Goal: Transaction & Acquisition: Book appointment/travel/reservation

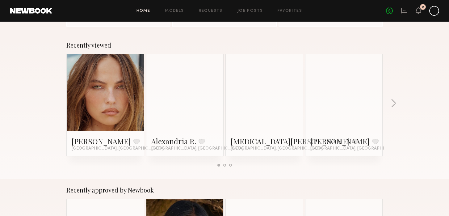
scroll to position [86, 0]
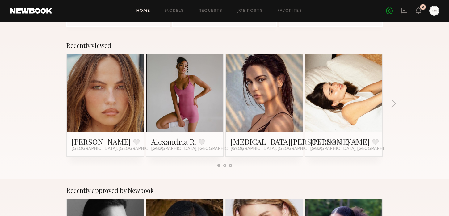
click at [274, 101] on link at bounding box center [265, 92] width 38 height 77
click at [98, 97] on link at bounding box center [105, 92] width 38 height 77
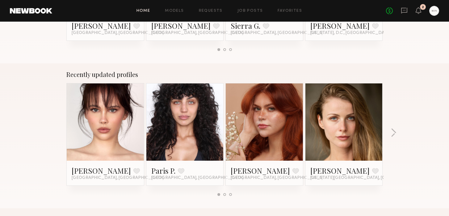
scroll to position [365, 0]
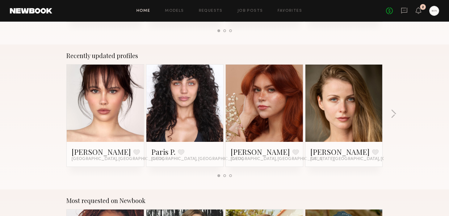
click at [102, 101] on link at bounding box center [105, 103] width 38 height 77
click at [207, 120] on div at bounding box center [184, 103] width 77 height 77
click at [175, 115] on link at bounding box center [185, 103] width 38 height 77
click at [392, 114] on button "button" at bounding box center [394, 114] width 6 height 10
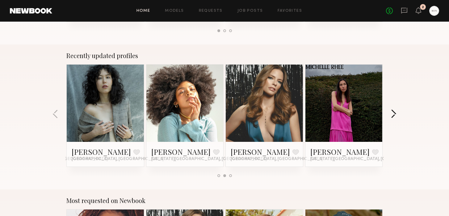
click at [392, 114] on button "button" at bounding box center [394, 114] width 6 height 10
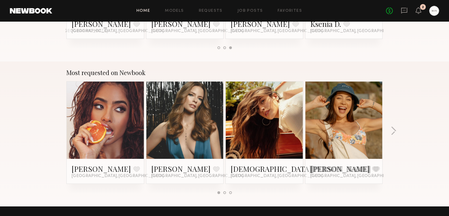
scroll to position [494, 0]
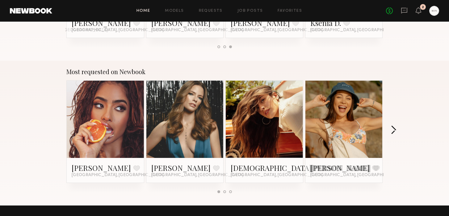
click at [392, 131] on button "button" at bounding box center [394, 130] width 6 height 10
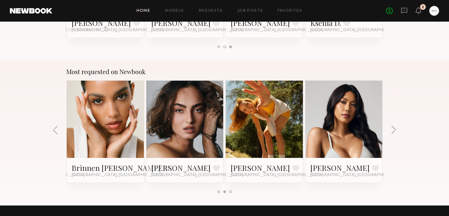
click at [188, 128] on link at bounding box center [185, 119] width 38 height 77
click at [395, 130] on button "button" at bounding box center [394, 130] width 6 height 10
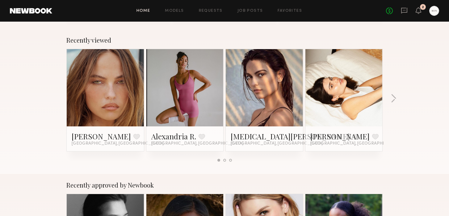
scroll to position [92, 0]
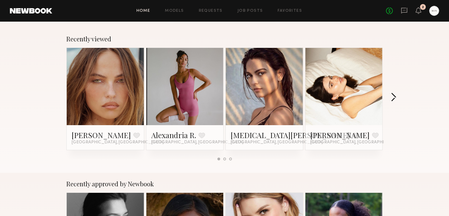
click at [393, 95] on button "button" at bounding box center [394, 98] width 6 height 10
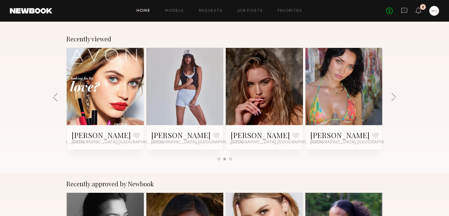
click at [166, 96] on link at bounding box center [185, 86] width 38 height 77
click at [350, 95] on link at bounding box center [344, 86] width 38 height 77
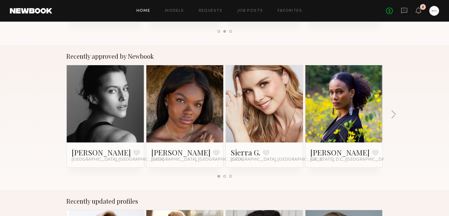
scroll to position [221, 0]
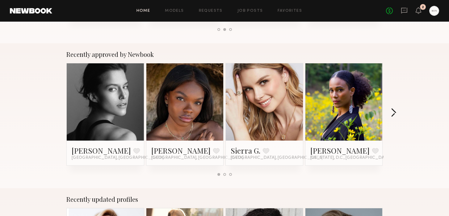
click at [394, 113] on button "button" at bounding box center [394, 113] width 6 height 10
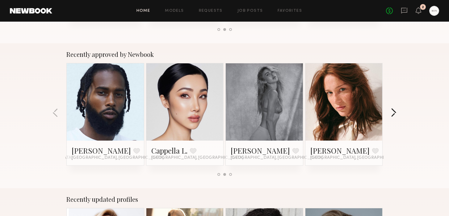
click at [395, 114] on button "button" at bounding box center [394, 113] width 6 height 10
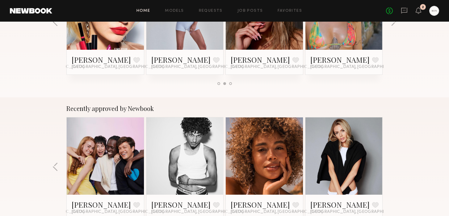
scroll to position [89, 0]
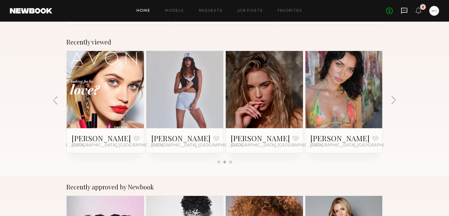
click at [403, 11] on icon at bounding box center [404, 10] width 7 height 7
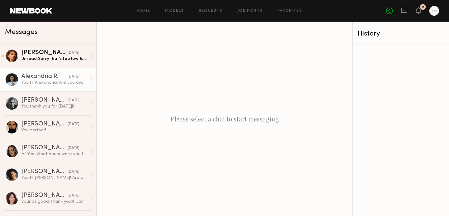
click at [57, 79] on div "Alexandria R." at bounding box center [44, 77] width 46 height 6
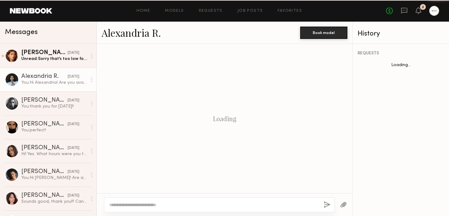
scroll to position [484, 0]
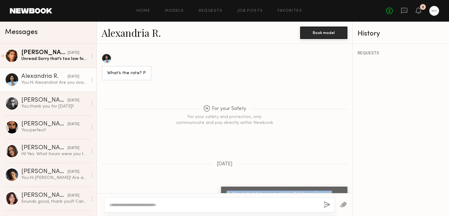
drag, startPoint x: 226, startPoint y: 172, endPoint x: 340, endPoint y: 185, distance: 115.0
click at [340, 187] on div "Hi Alexandria! Are you available 10/3 for an Ecomm shoot in LA? Its for a lifes…" at bounding box center [284, 198] width 126 height 22
copy div "Hi Alexandria! Are you available 10/3 for an Ecomm shoot in LA? Its for a lifes…"
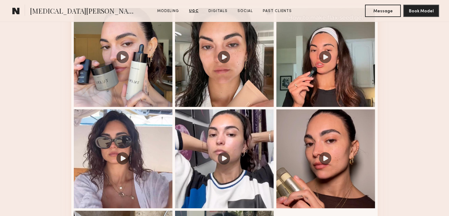
scroll to position [671, 0]
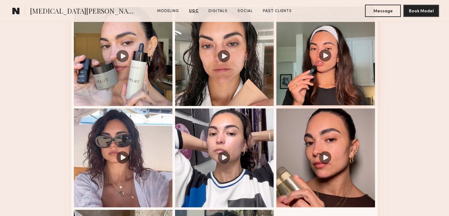
click at [341, 74] on div at bounding box center [325, 55] width 99 height 99
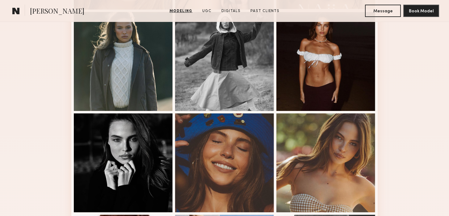
scroll to position [282, 0]
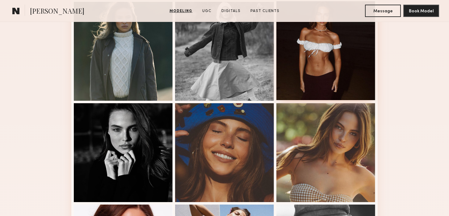
click at [339, 89] on div at bounding box center [325, 50] width 99 height 99
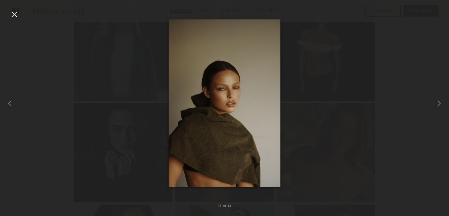
click at [406, 59] on div at bounding box center [224, 103] width 449 height 186
click at [12, 17] on div at bounding box center [14, 14] width 10 height 10
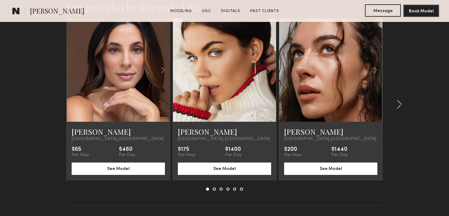
scroll to position [1628, 0]
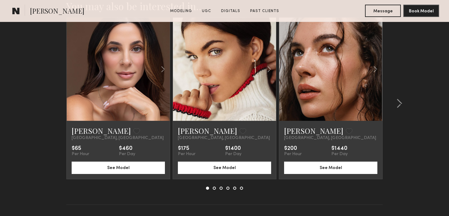
click at [320, 85] on link at bounding box center [330, 69] width 35 height 103
click at [401, 105] on common-icon at bounding box center [399, 104] width 6 height 10
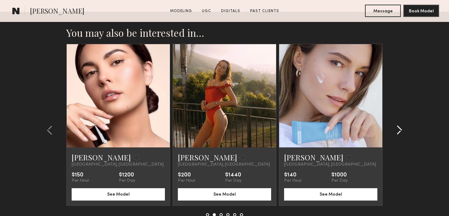
scroll to position [1603, 0]
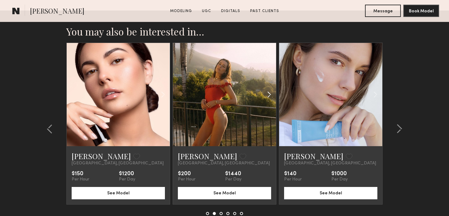
click at [268, 94] on common-icon at bounding box center [269, 95] width 9 height 12
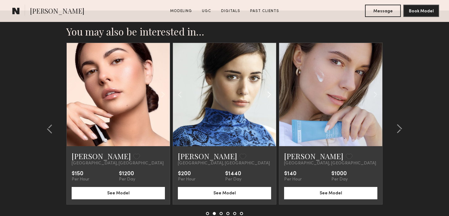
click at [269, 92] on common-icon at bounding box center [269, 95] width 9 height 12
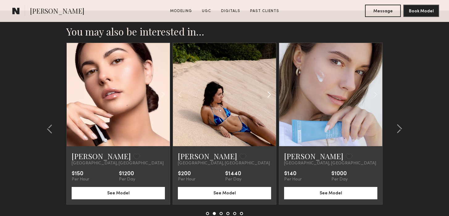
click at [269, 92] on common-icon at bounding box center [269, 95] width 9 height 12
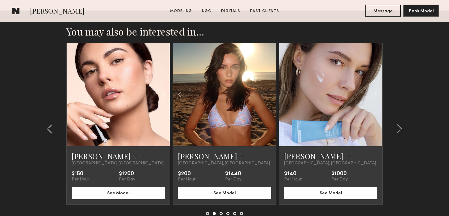
click at [269, 92] on div at bounding box center [224, 94] width 103 height 103
click at [402, 133] on common-icon at bounding box center [399, 129] width 6 height 10
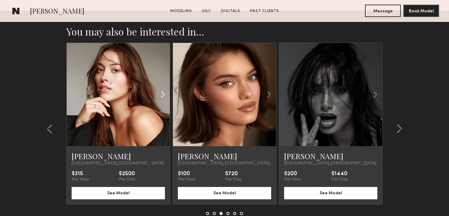
click at [162, 92] on common-icon at bounding box center [162, 95] width 9 height 12
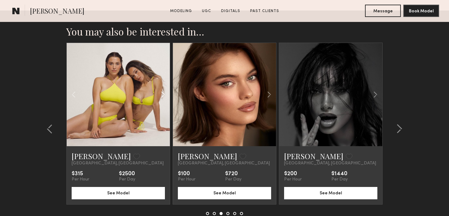
click at [162, 92] on common-icon at bounding box center [162, 95] width 9 height 12
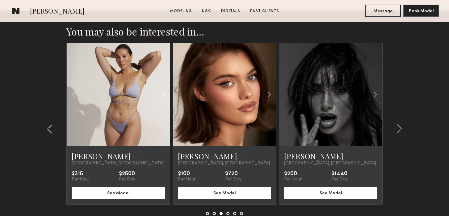
click at [162, 91] on common-icon at bounding box center [162, 95] width 9 height 12
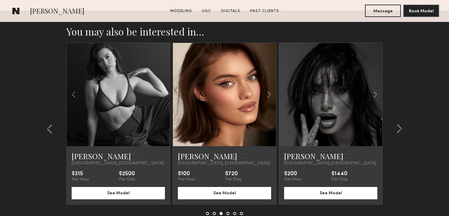
click at [162, 91] on div at bounding box center [118, 94] width 103 height 103
click at [374, 96] on common-icon at bounding box center [375, 95] width 9 height 12
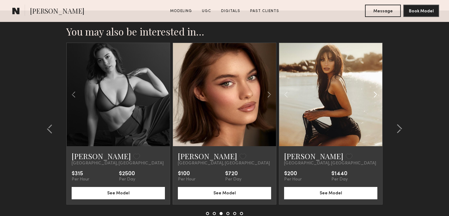
click at [374, 95] on common-icon at bounding box center [375, 95] width 9 height 12
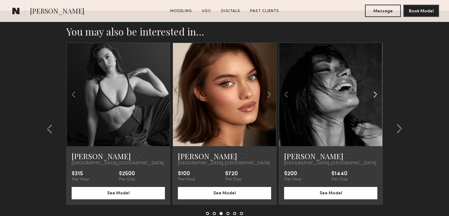
click at [374, 95] on common-icon at bounding box center [375, 95] width 9 height 12
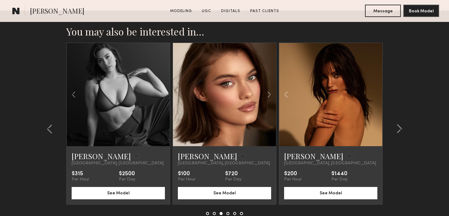
click at [373, 95] on div at bounding box center [330, 94] width 103 height 103
click at [367, 122] on div at bounding box center [330, 94] width 103 height 103
click at [399, 129] on common-icon at bounding box center [399, 129] width 6 height 10
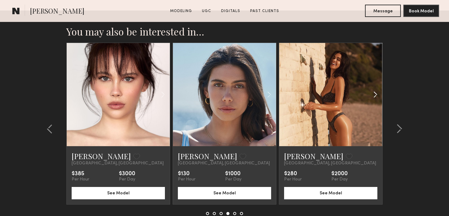
click at [373, 95] on common-icon at bounding box center [375, 95] width 9 height 12
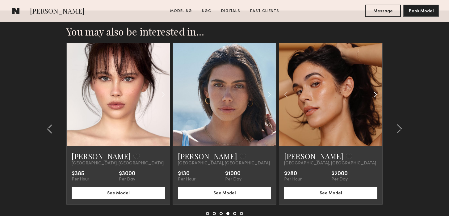
click at [373, 95] on common-icon at bounding box center [375, 95] width 9 height 12
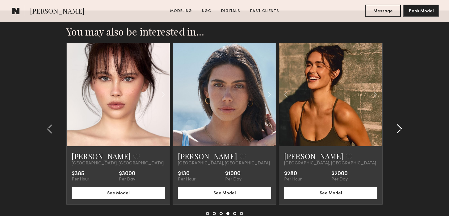
click at [401, 128] on common-icon at bounding box center [399, 129] width 6 height 10
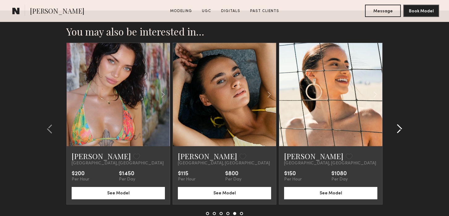
click at [398, 133] on common-icon at bounding box center [399, 129] width 6 height 10
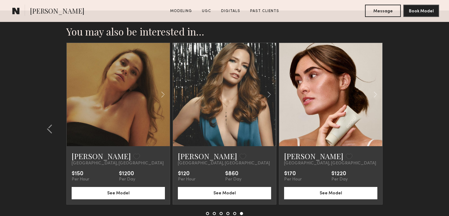
click at [420, 143] on section "You may also be interested in… Nia C. Favorite Los Angeles, CA $65 Per Hour $46…" at bounding box center [224, 136] width 449 height 250
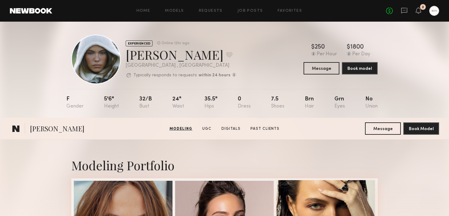
scroll to position [0, 0]
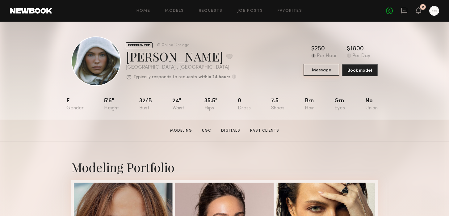
click at [331, 73] on button "Message" at bounding box center [322, 70] width 36 height 12
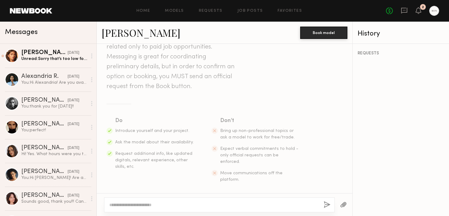
scroll to position [33, 0]
click at [173, 210] on div at bounding box center [219, 204] width 231 height 15
click at [167, 208] on div at bounding box center [219, 204] width 231 height 15
click at [158, 204] on textarea at bounding box center [213, 205] width 209 height 6
paste textarea "**********"
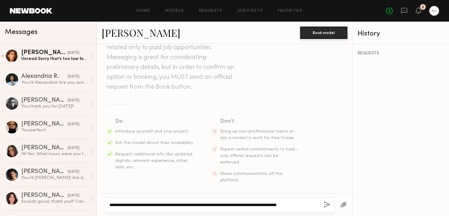
click at [136, 204] on textarea "**********" at bounding box center [213, 205] width 209 height 6
click at [183, 206] on textarea "**********" at bounding box center [213, 205] width 209 height 6
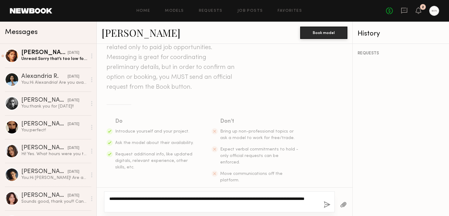
click at [300, 205] on textarea "**********" at bounding box center [213, 202] width 209 height 12
paste textarea "**********"
type textarea "**********"
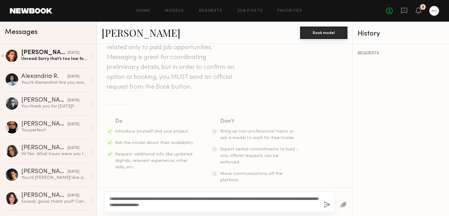
click at [327, 203] on button "button" at bounding box center [327, 205] width 7 height 8
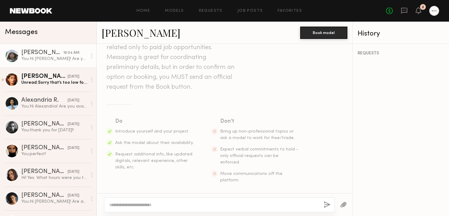
scroll to position [125, 0]
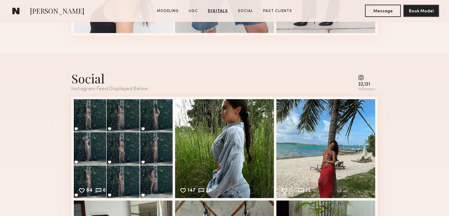
scroll to position [1008, 0]
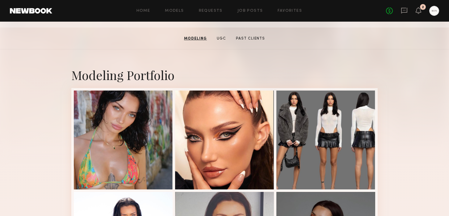
scroll to position [93, 0]
